Goal: Task Accomplishment & Management: Use online tool/utility

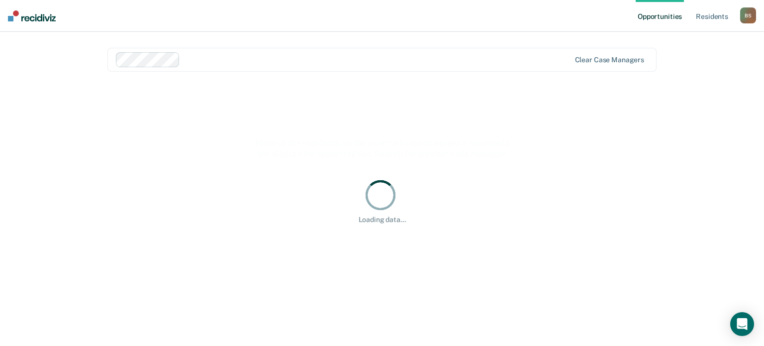
click at [203, 58] on div at bounding box center [377, 59] width 386 height 11
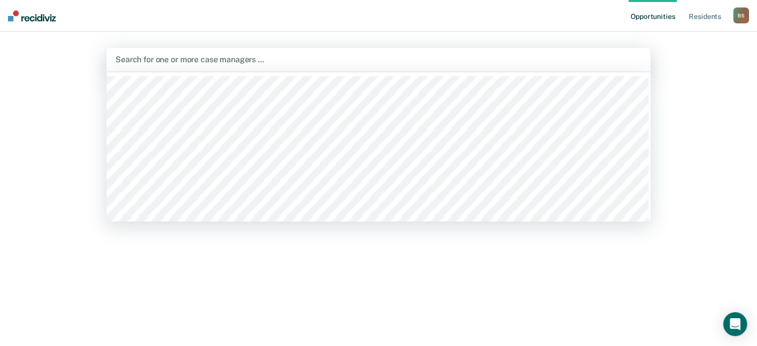
click at [167, 60] on div at bounding box center [378, 59] width 526 height 11
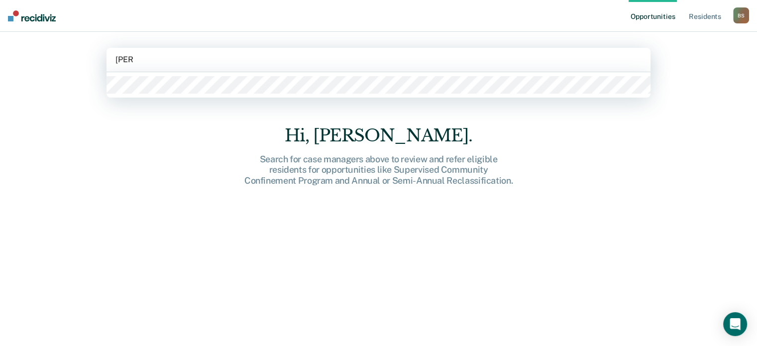
type input "[PERSON_NAME]"
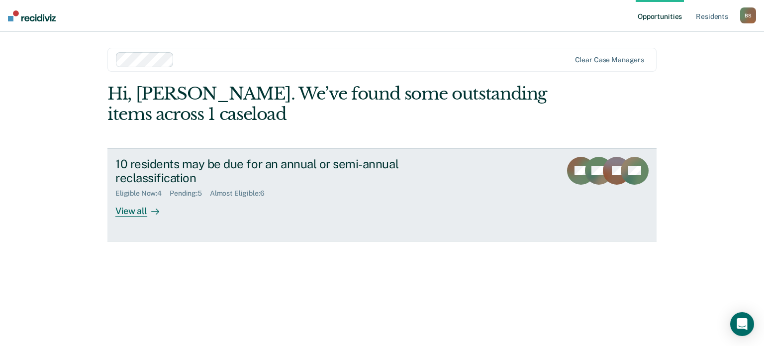
click at [133, 219] on link "10 residents may be due for an annual or semi-annual reclassification Eligible …" at bounding box center [382, 194] width 549 height 93
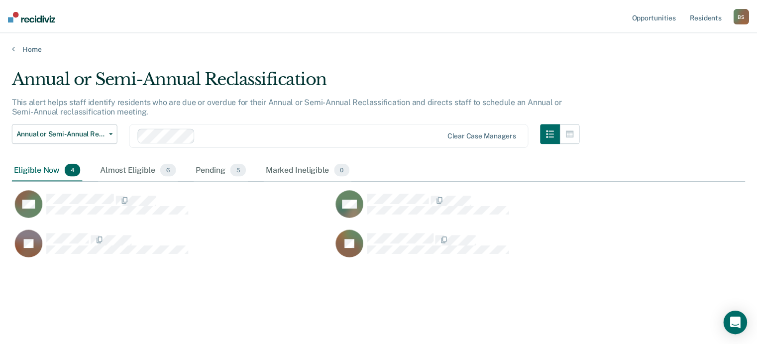
scroll to position [195, 733]
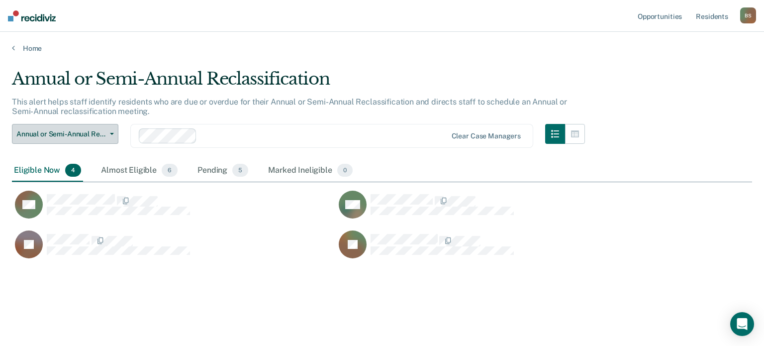
click at [85, 130] on span "Annual or Semi-Annual Reclassification" at bounding box center [61, 134] width 90 height 8
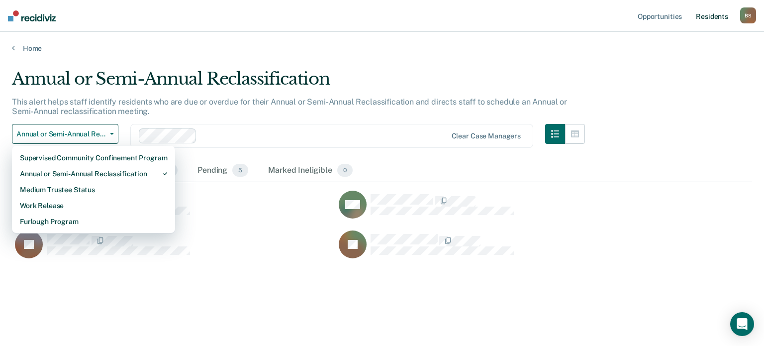
click at [708, 17] on link "Resident s" at bounding box center [712, 16] width 36 height 32
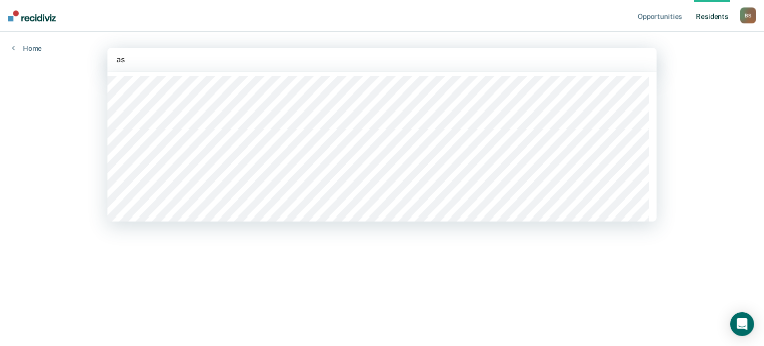
type input "ash"
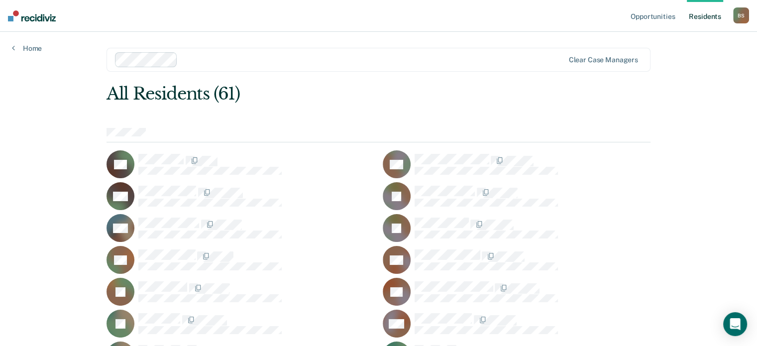
click at [697, 17] on link "Resident s" at bounding box center [705, 16] width 36 height 32
click at [699, 14] on link "Resident s" at bounding box center [705, 16] width 36 height 32
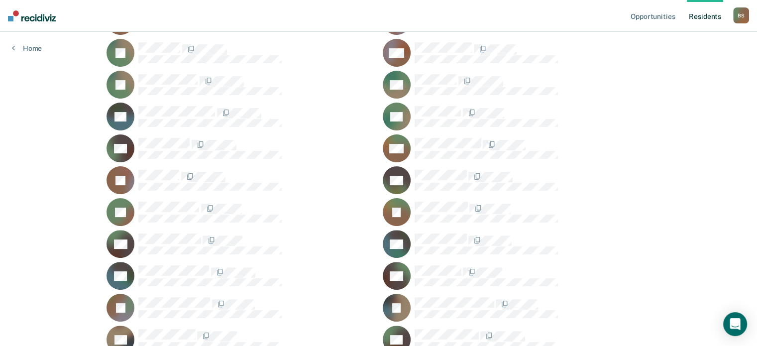
scroll to position [249, 0]
